Goal: Information Seeking & Learning: Learn about a topic

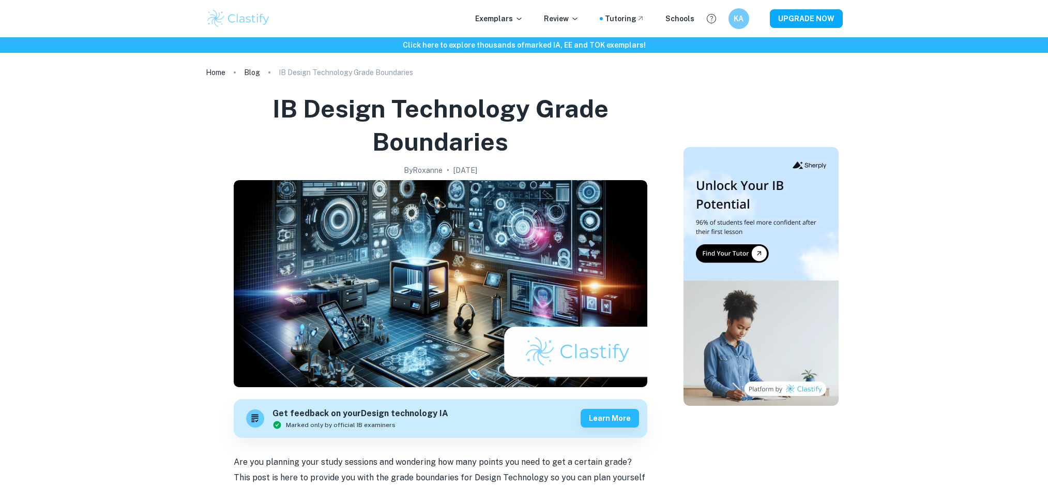
scroll to position [847, 0]
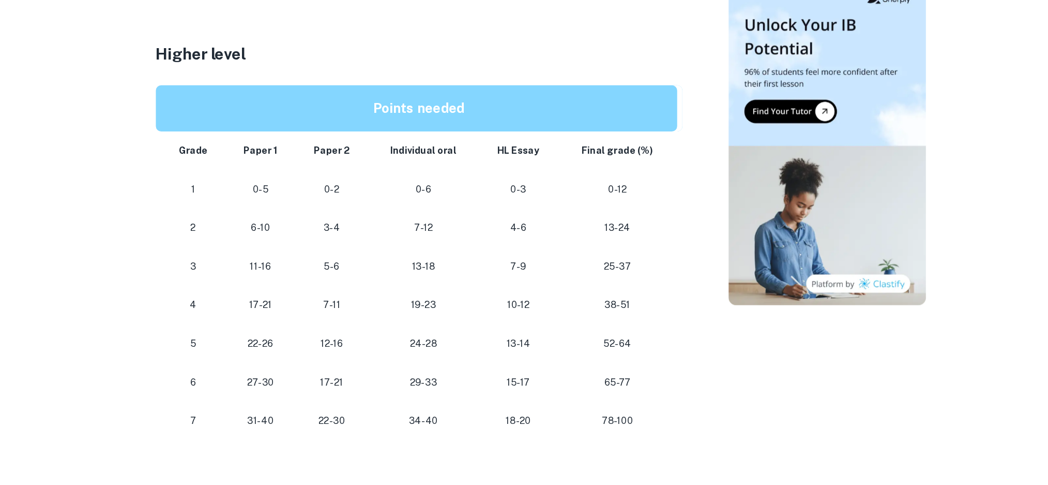
scroll to position [910, 0]
